Goal: Task Accomplishment & Management: Manage account settings

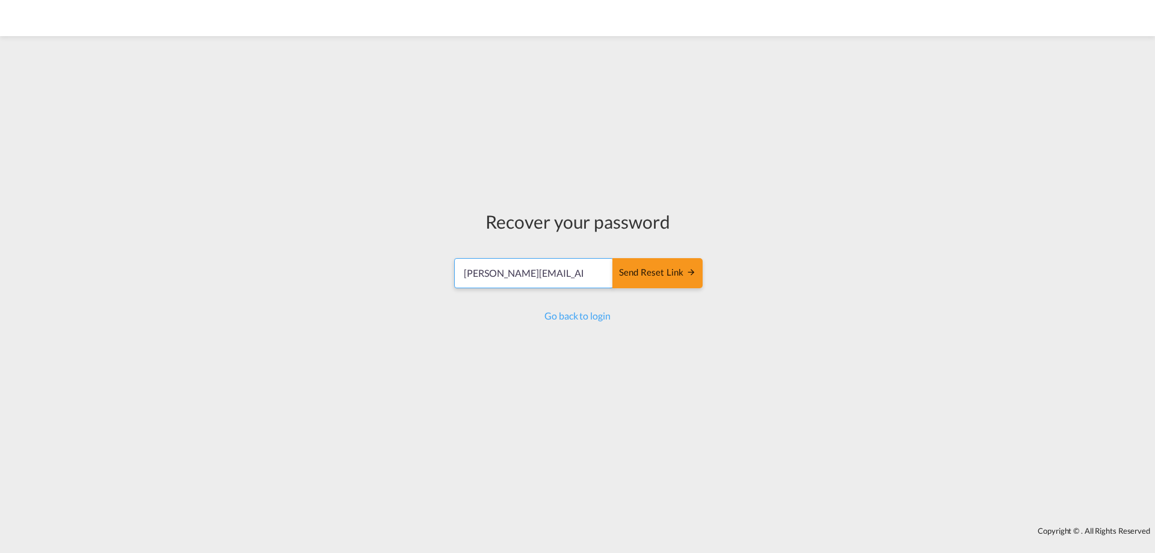
click at [581, 277] on input "[PERSON_NAME][EMAIL_ADDRESS][DOMAIN_NAME]" at bounding box center [533, 273] width 159 height 30
click at [650, 275] on div "Send reset link" at bounding box center [657, 273] width 77 height 14
click at [578, 315] on link "Go back to login" at bounding box center [578, 315] width 66 height 11
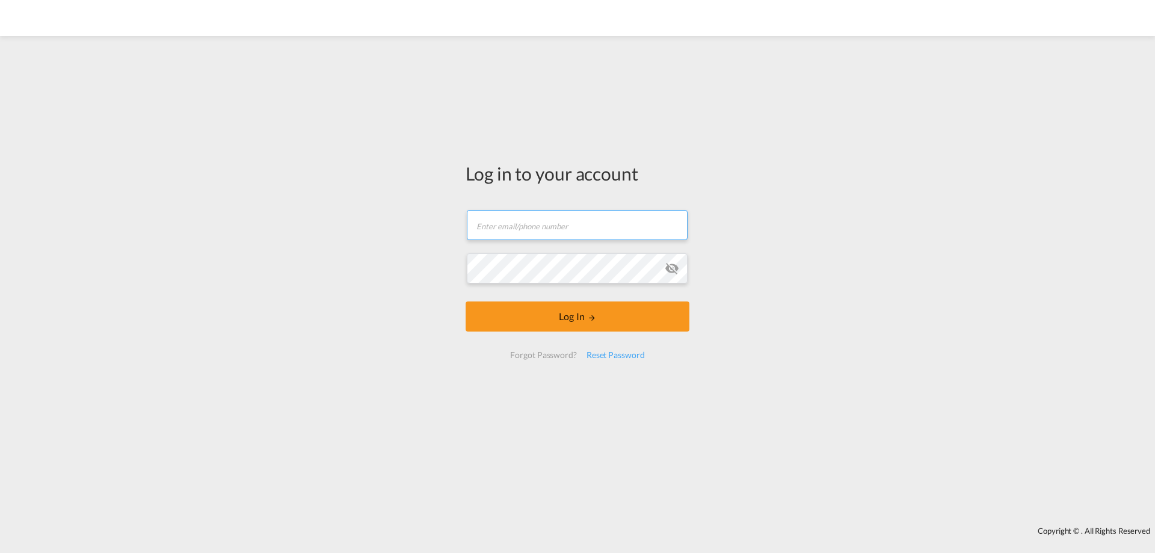
click at [530, 235] on input "text" at bounding box center [577, 225] width 221 height 30
type input "[PERSON_NAME][EMAIL_ADDRESS][DOMAIN_NAME]"
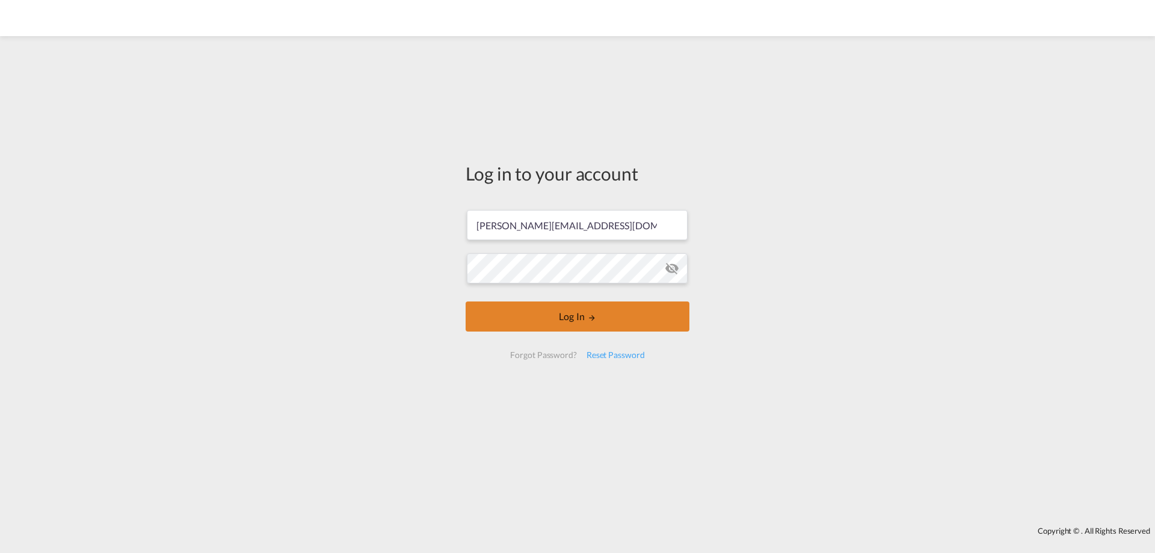
click at [533, 313] on button "Log In" at bounding box center [578, 316] width 224 height 30
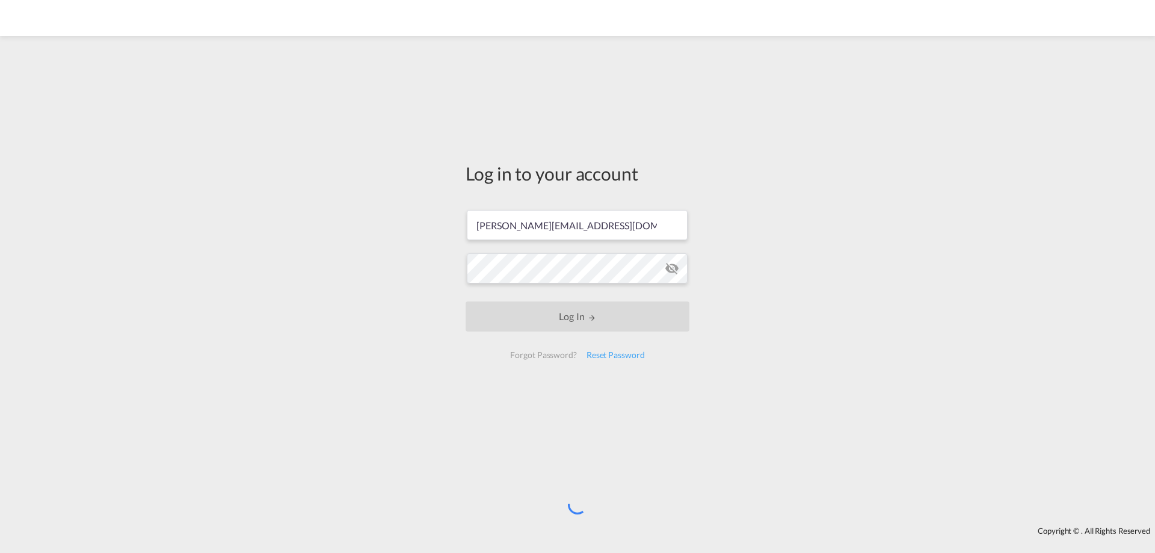
click at [670, 269] on md-icon "icon-eye-off" at bounding box center [672, 268] width 14 height 14
click at [599, 351] on div "Reset Password" at bounding box center [616, 355] width 68 height 22
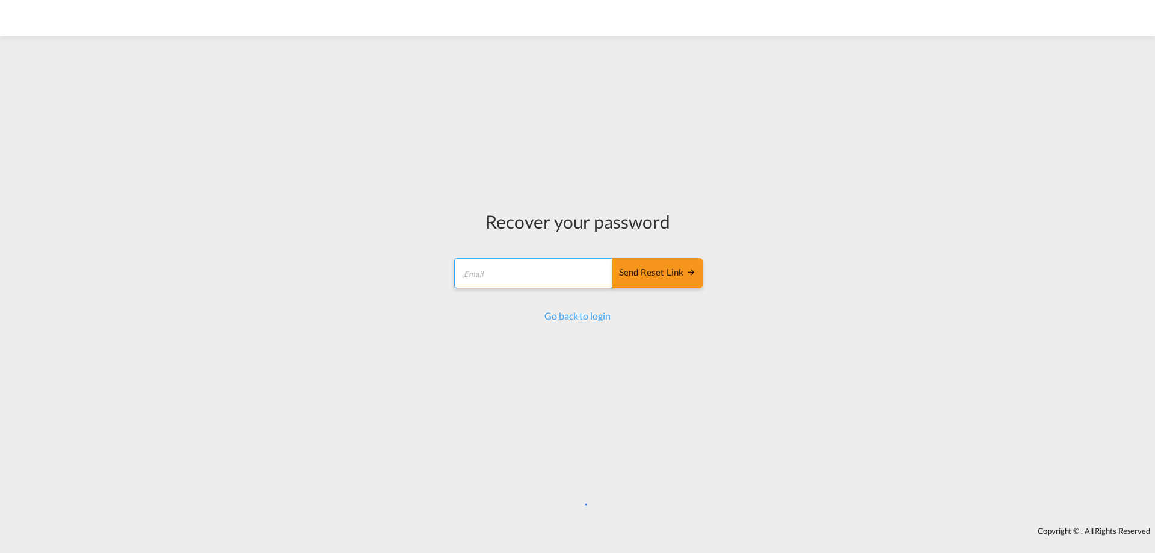
click at [520, 270] on input "email" at bounding box center [533, 273] width 159 height 30
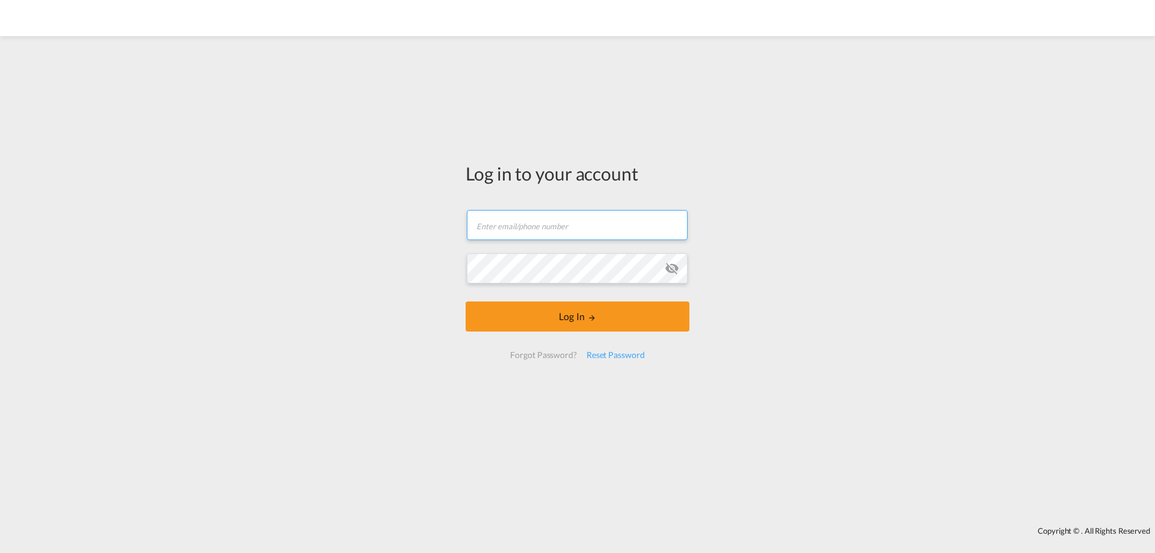
click at [475, 225] on input "text" at bounding box center [577, 225] width 221 height 30
type input "[PERSON_NAME][EMAIL_ADDRESS][DOMAIN_NAME]"
click at [669, 263] on md-icon "icon-eye-off" at bounding box center [672, 268] width 14 height 14
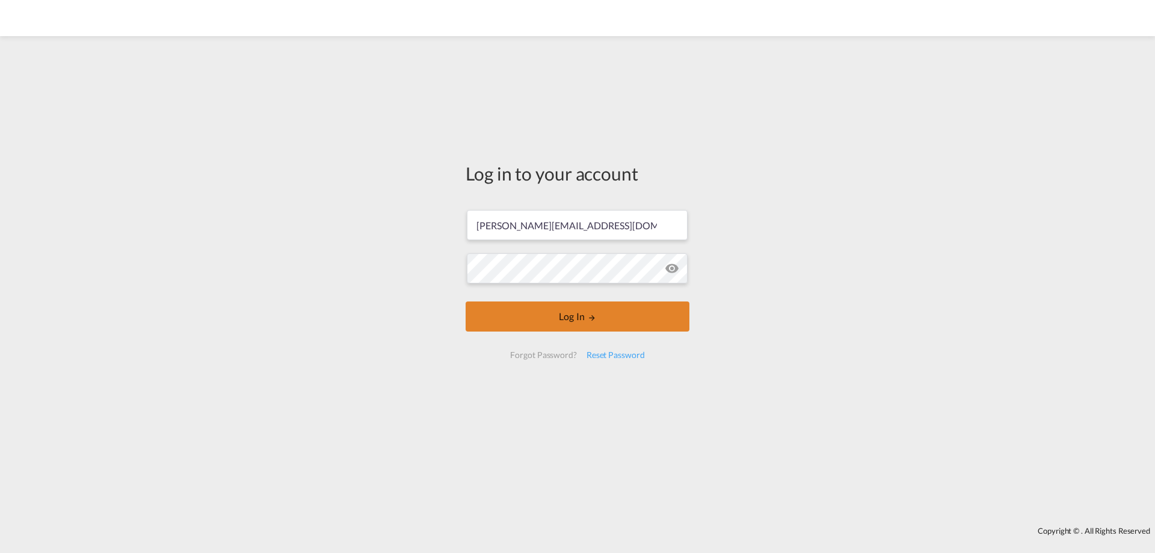
click at [558, 316] on button "Log In" at bounding box center [578, 316] width 224 height 30
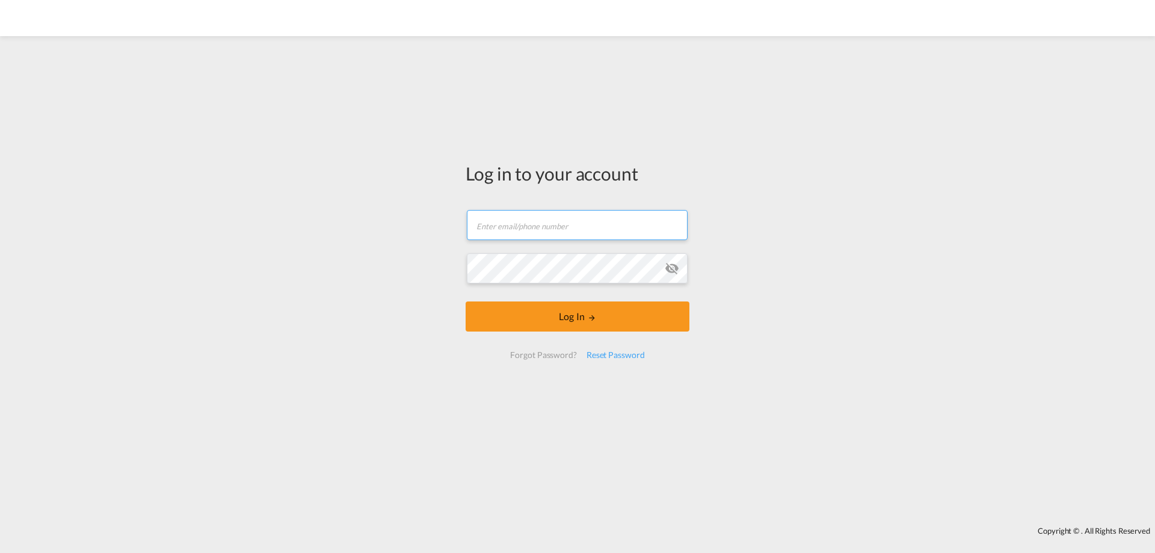
click at [516, 227] on input "text" at bounding box center [577, 225] width 221 height 30
type input "[PERSON_NAME][EMAIL_ADDRESS][DOMAIN_NAME]"
drag, startPoint x: 536, startPoint y: 335, endPoint x: 546, endPoint y: 348, distance: 16.4
click at [551, 348] on form "s.steffen@amafreight.com Log In Forgot Password? Reset Password" at bounding box center [578, 284] width 224 height 173
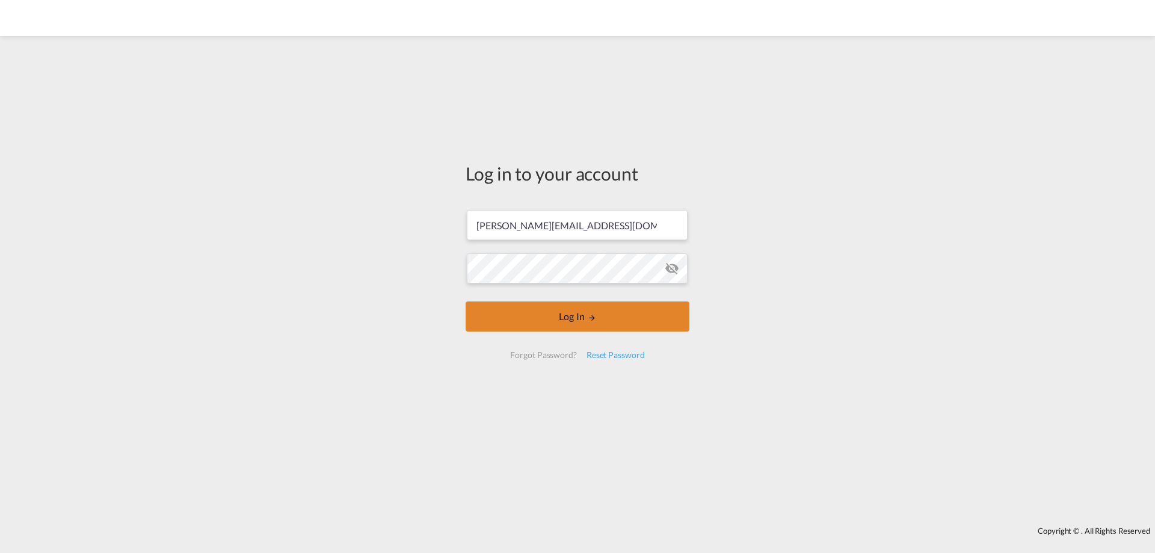
click at [547, 325] on button "Log In" at bounding box center [578, 316] width 224 height 30
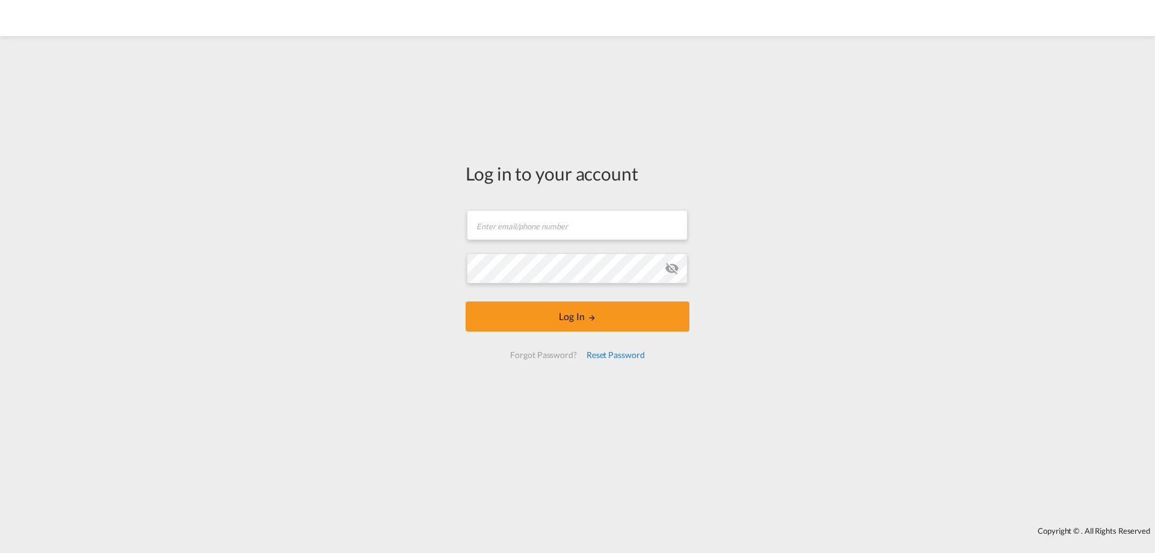
click at [597, 356] on div "Reset Password" at bounding box center [616, 355] width 68 height 22
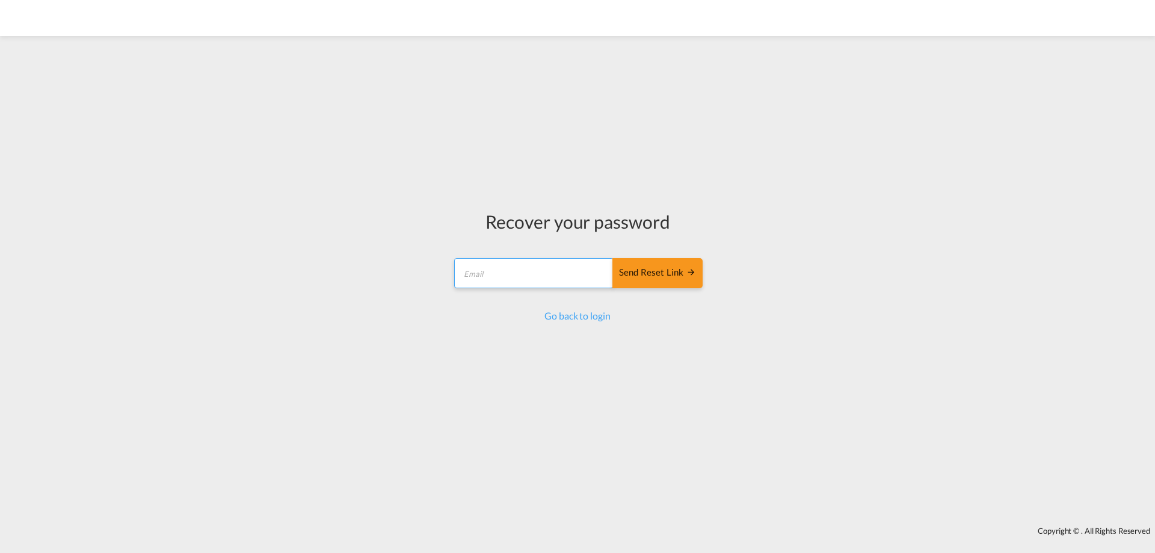
click at [467, 280] on input "email" at bounding box center [533, 273] width 159 height 30
type input "[PERSON_NAME][EMAIL_ADDRESS][DOMAIN_NAME]"
click at [641, 263] on button "Send reset link" at bounding box center [658, 273] width 90 height 30
click at [651, 271] on div "Send reset link" at bounding box center [657, 273] width 77 height 14
